Goal: Task Accomplishment & Management: Manage account settings

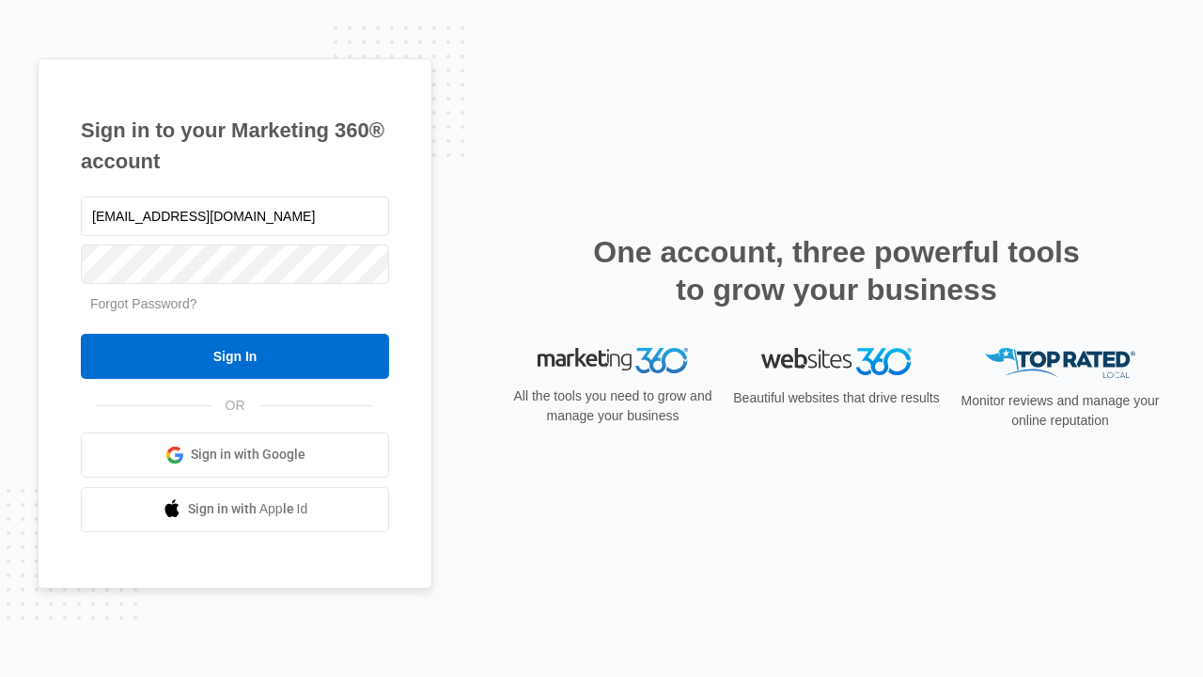
type input "[EMAIL_ADDRESS][DOMAIN_NAME]"
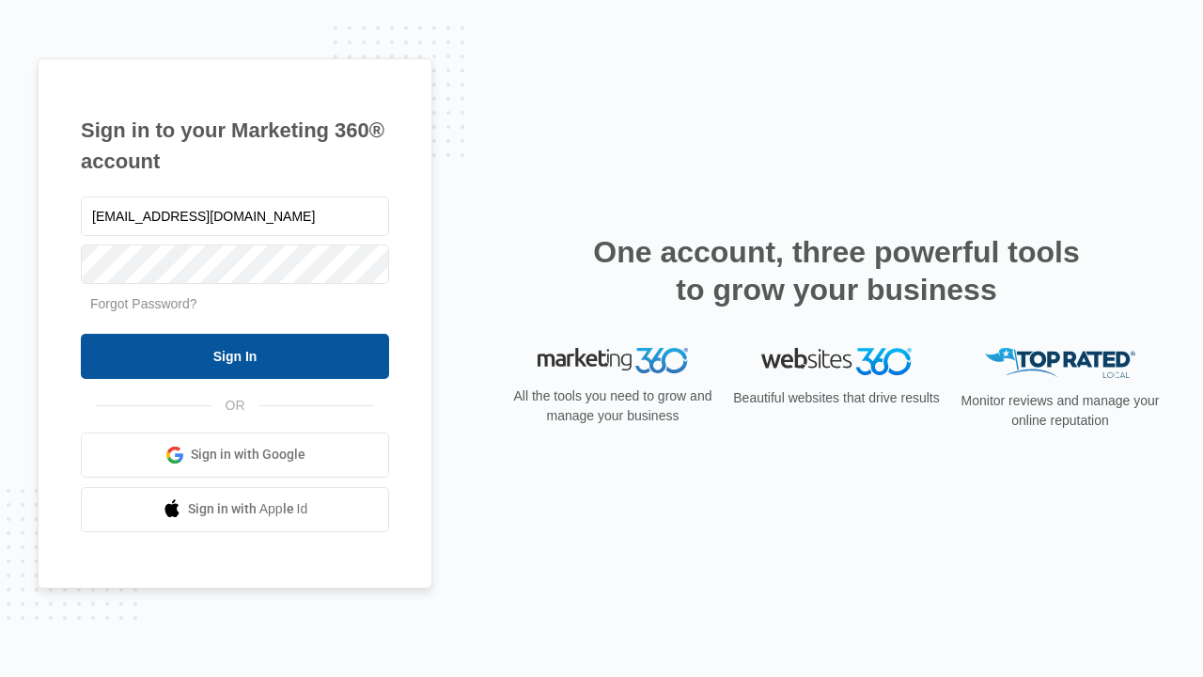
click at [235, 355] on input "Sign In" at bounding box center [235, 356] width 308 height 45
